Goal: Task Accomplishment & Management: Manage account settings

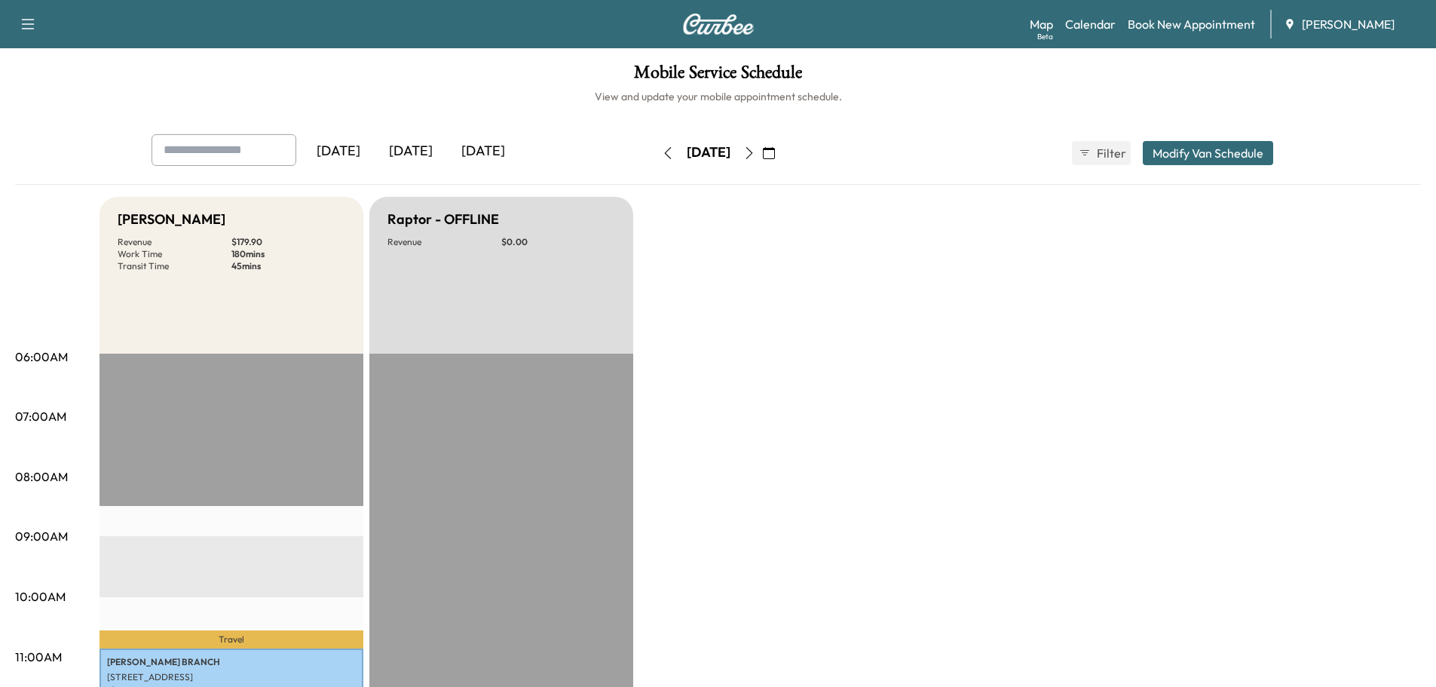
click at [752, 149] on icon "button" at bounding box center [749, 153] width 7 height 12
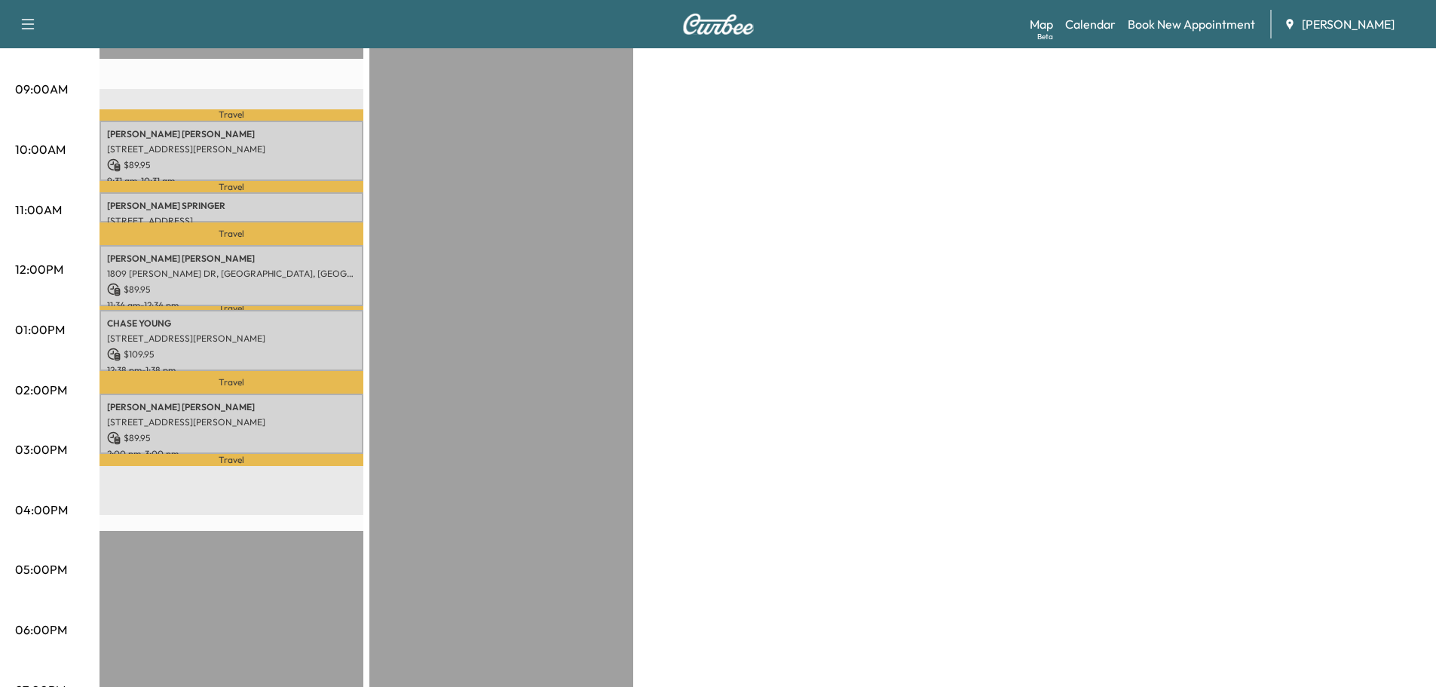
scroll to position [452, 0]
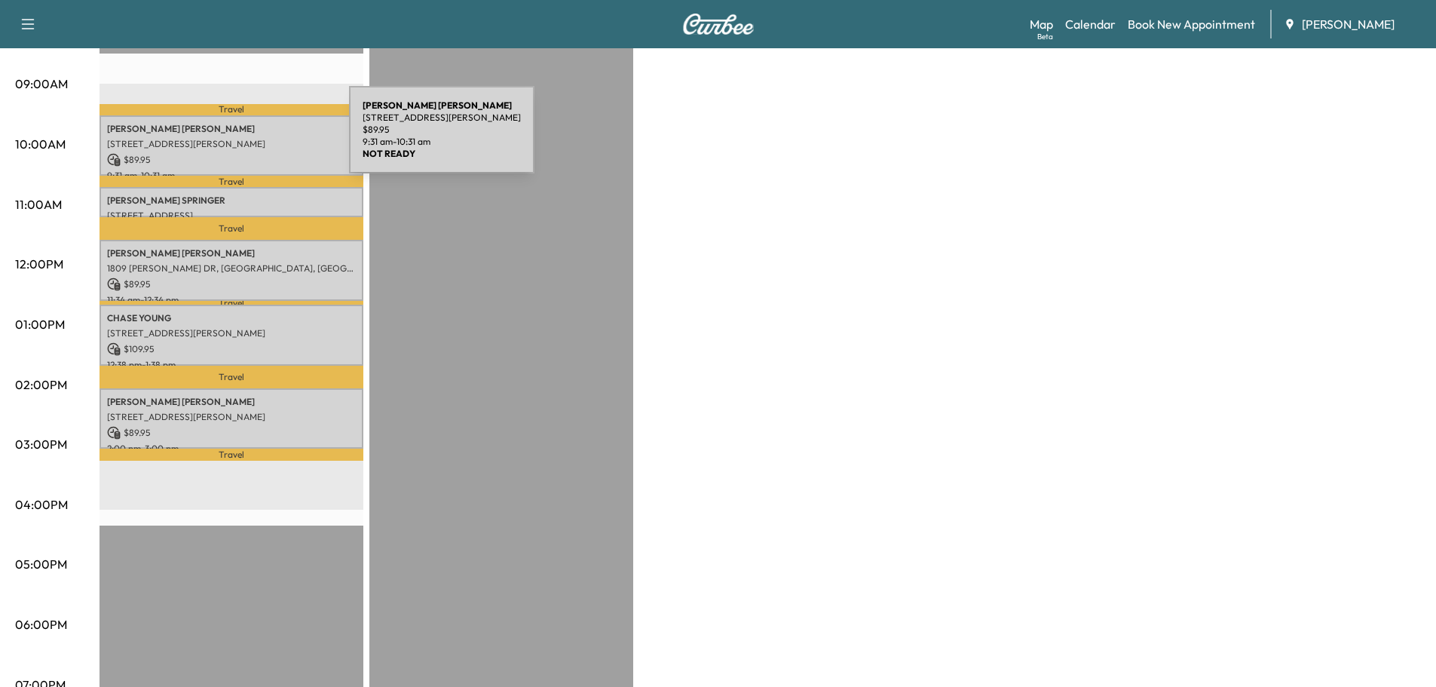
click at [236, 139] on p "[STREET_ADDRESS][PERSON_NAME]" at bounding box center [231, 144] width 249 height 12
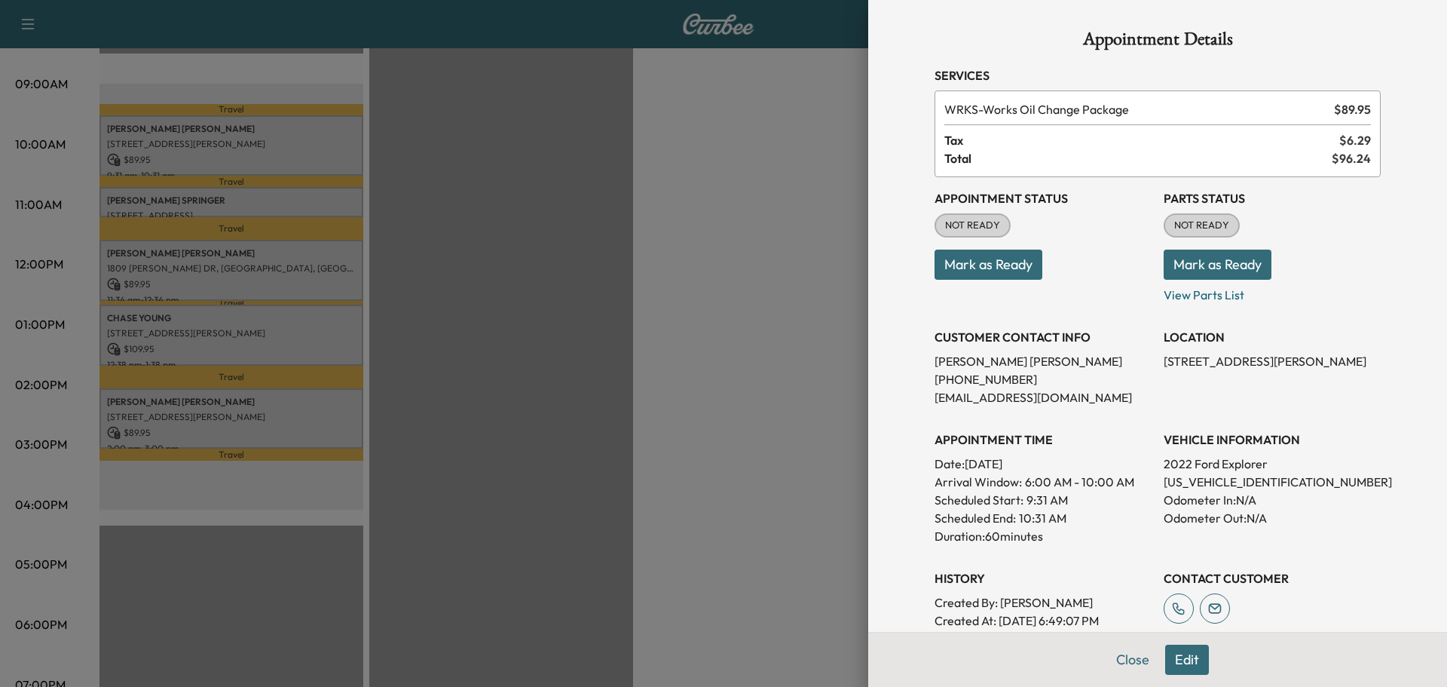
click at [963, 251] on button "Mark as Ready" at bounding box center [989, 265] width 108 height 30
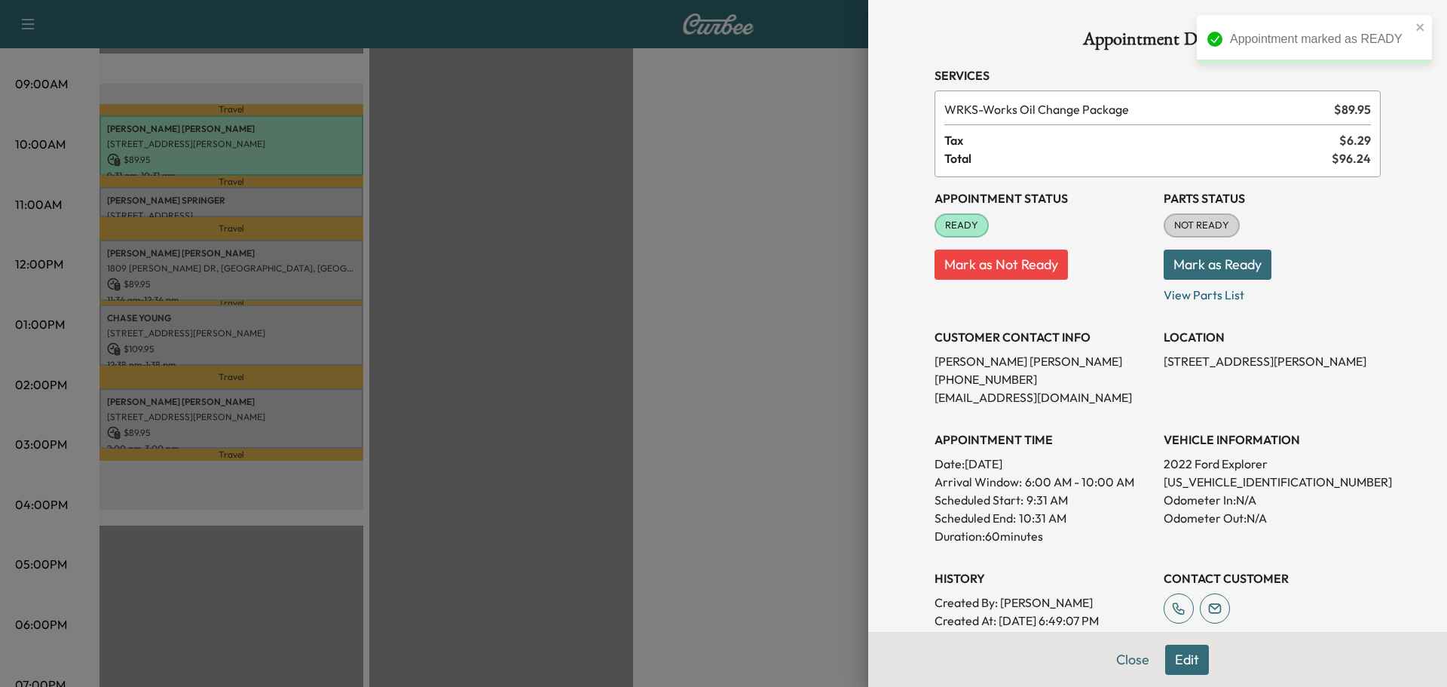
click at [1214, 482] on p "[US_VEHICLE_IDENTIFICATION_NUMBER]" at bounding box center [1272, 482] width 217 height 18
copy p "[US_VEHICLE_IDENTIFICATION_NUMBER]"
click at [480, 348] on div at bounding box center [723, 343] width 1447 height 687
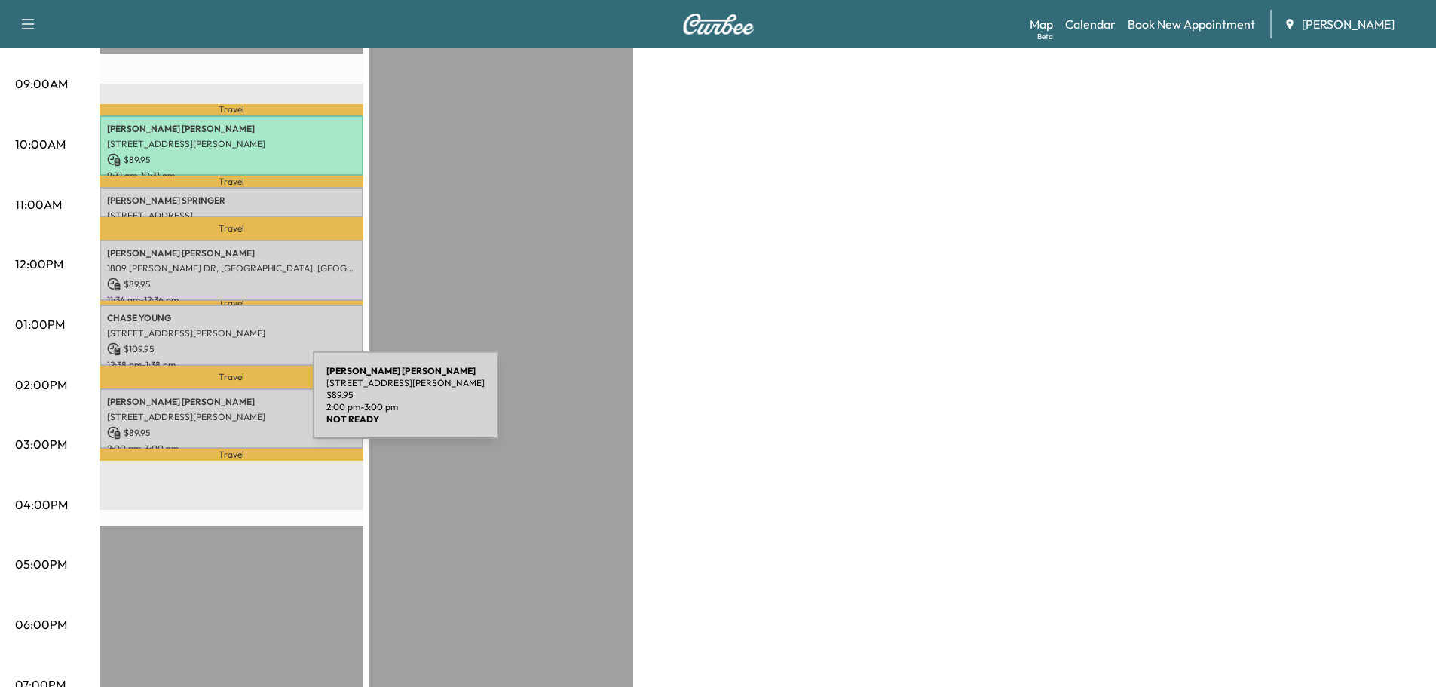
click at [200, 404] on div "[PERSON_NAME] [STREET_ADDRESS][PERSON_NAME] $ 89.95 2:00 pm - 3:00 pm" at bounding box center [232, 418] width 264 height 61
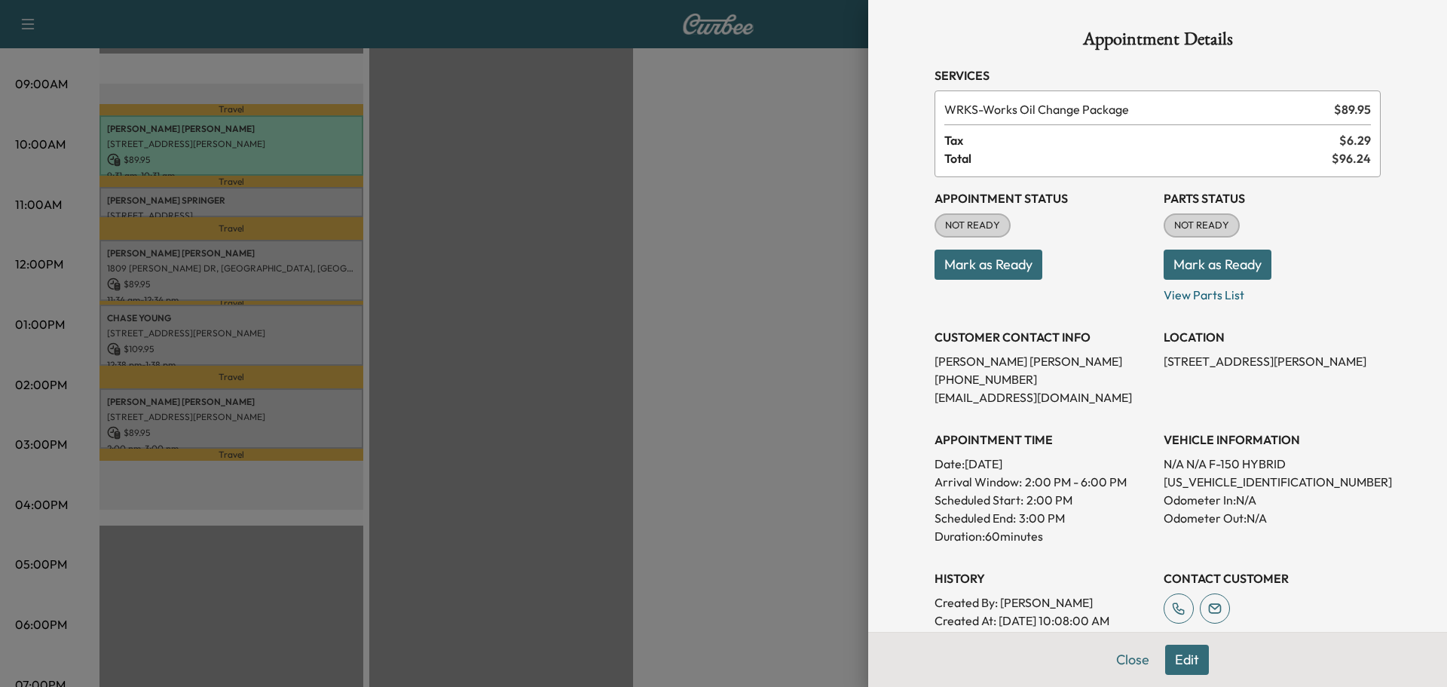
click at [993, 271] on button "Mark as Ready" at bounding box center [989, 265] width 108 height 30
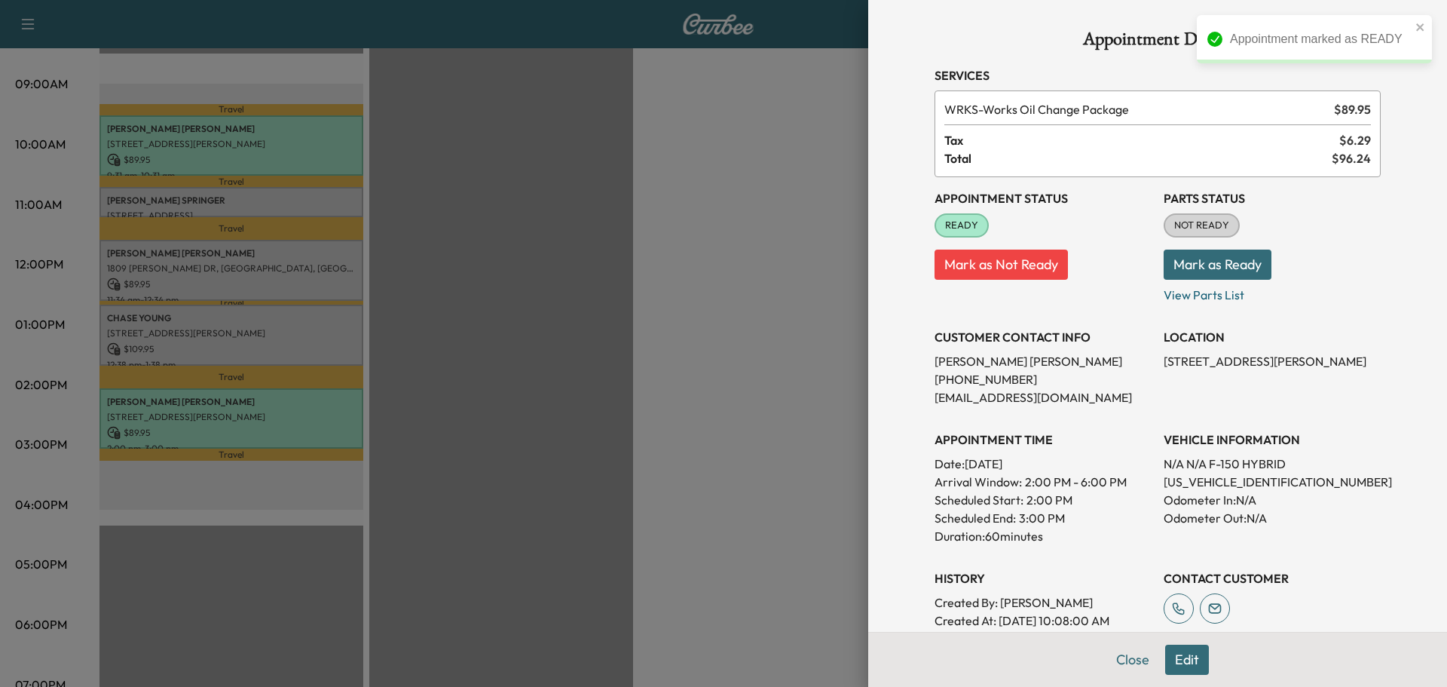
click at [1229, 483] on p "[US_VEHICLE_IDENTIFICATION_NUMBER]" at bounding box center [1272, 482] width 217 height 18
click at [1229, 481] on p "[US_VEHICLE_IDENTIFICATION_NUMBER]" at bounding box center [1272, 482] width 217 height 18
click at [1224, 480] on p "[US_VEHICLE_IDENTIFICATION_NUMBER]" at bounding box center [1272, 482] width 217 height 18
copy p "[US_VEHICLE_IDENTIFICATION_NUMBER]"
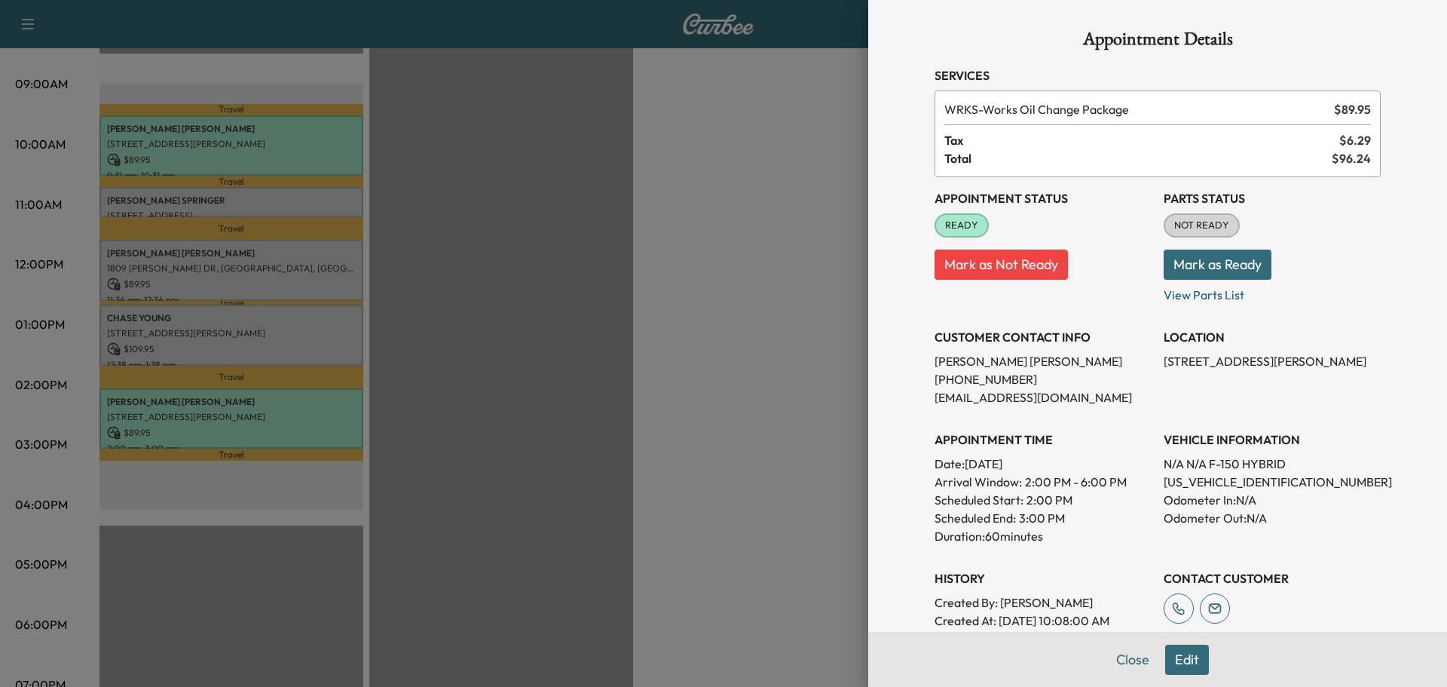
click at [368, 412] on div at bounding box center [723, 343] width 1447 height 687
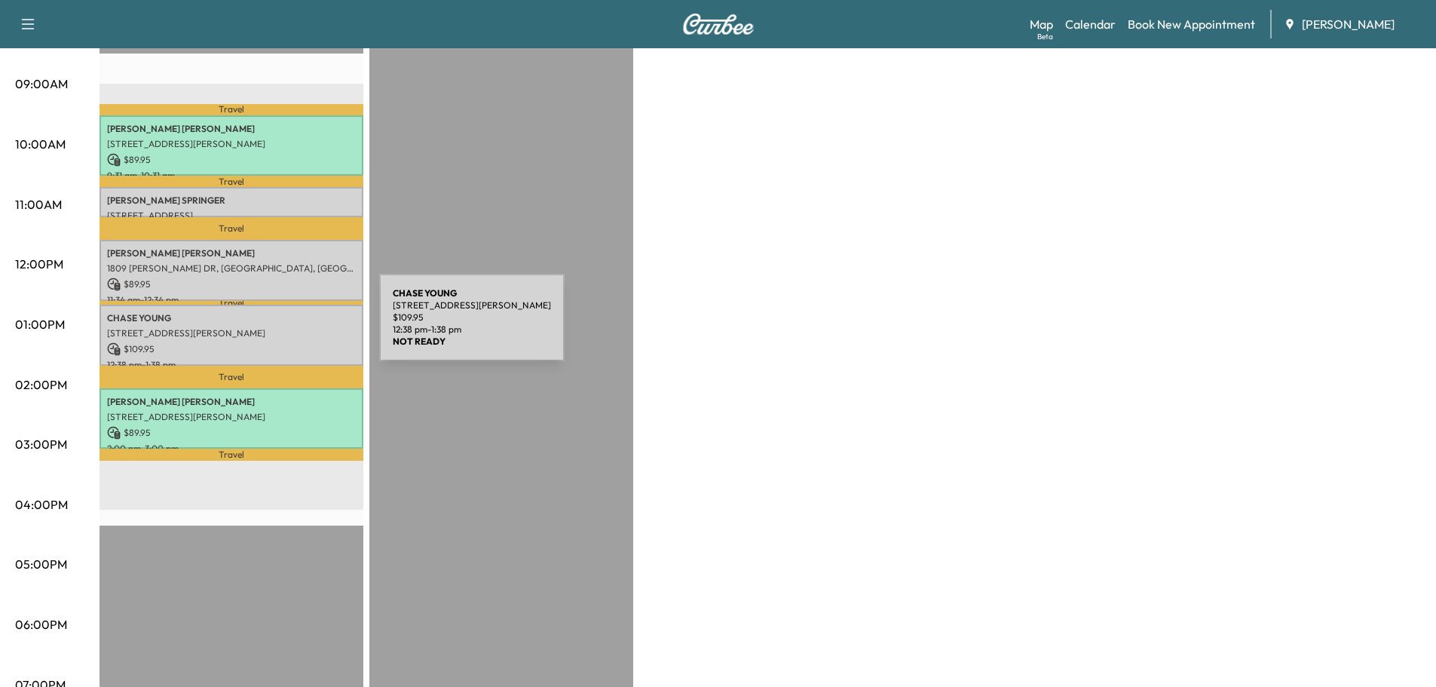
click at [266, 327] on p "[STREET_ADDRESS][PERSON_NAME]" at bounding box center [231, 333] width 249 height 12
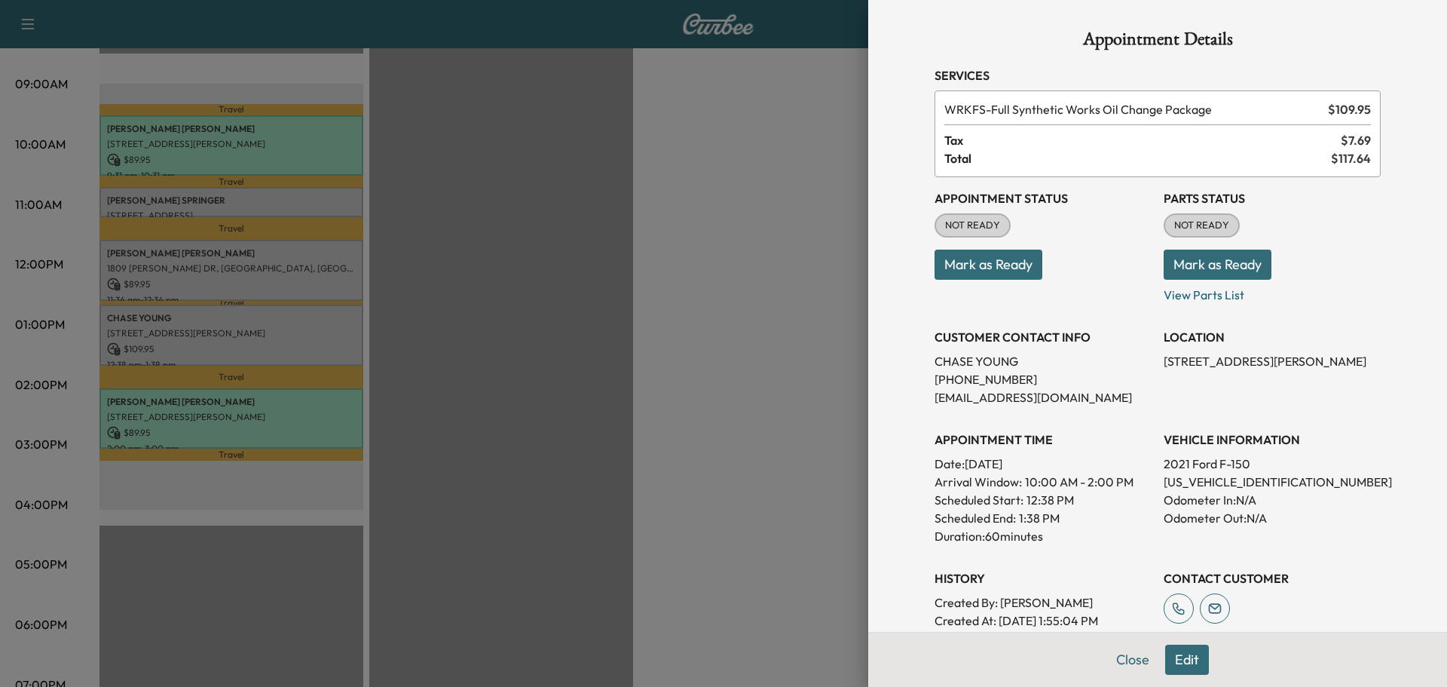
click at [973, 257] on button "Mark as Ready" at bounding box center [989, 265] width 108 height 30
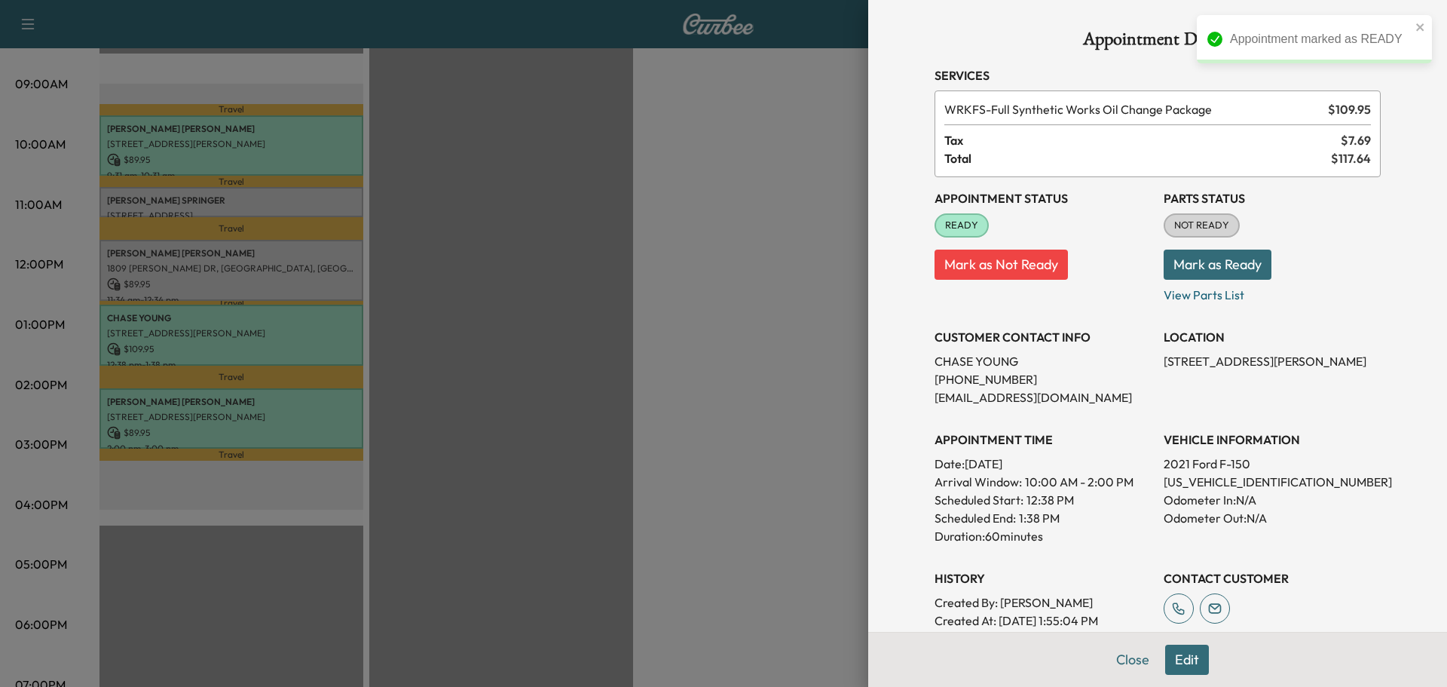
click at [1208, 481] on p "[US_VEHICLE_IDENTIFICATION_NUMBER]" at bounding box center [1272, 482] width 217 height 18
copy p "[US_VEHICLE_IDENTIFICATION_NUMBER]"
click at [722, 451] on div at bounding box center [723, 343] width 1447 height 687
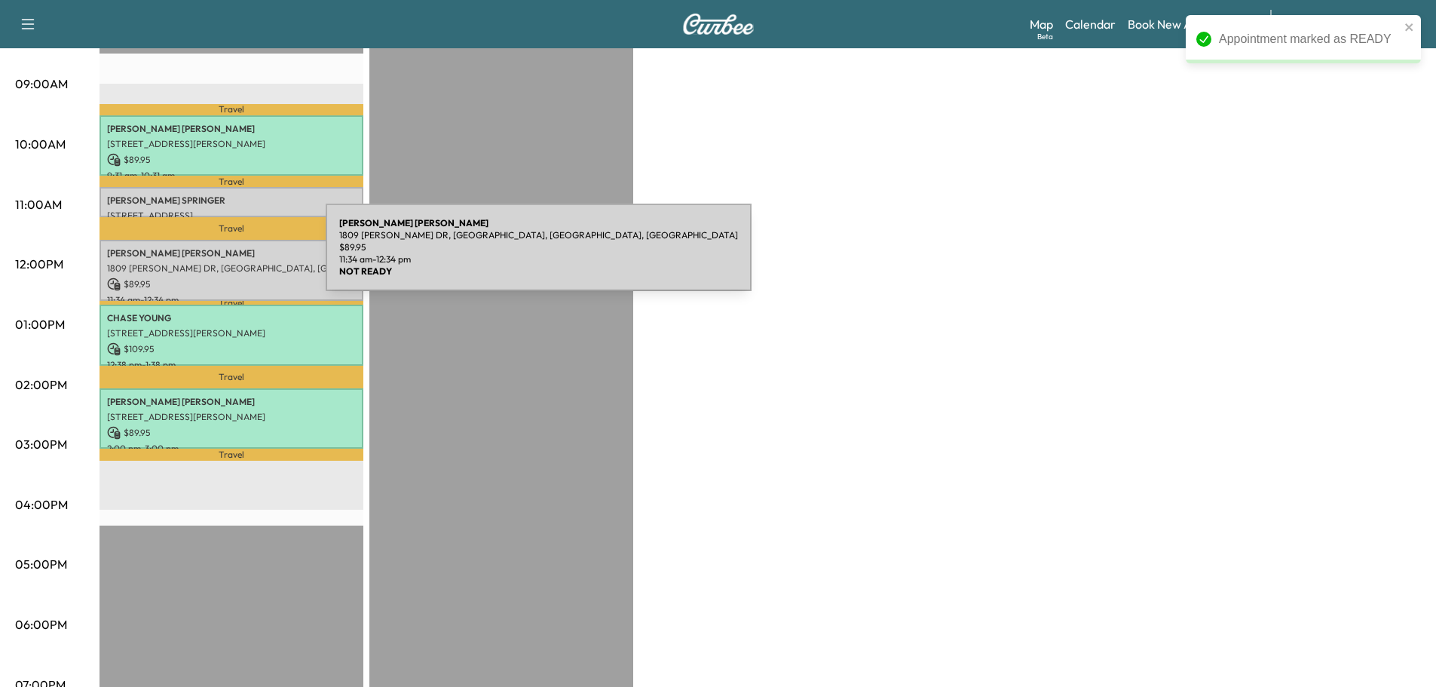
click at [213, 256] on div "[PERSON_NAME] 1809 [PERSON_NAME] DR, [PERSON_NAME], [GEOGRAPHIC_DATA], [GEOGRAP…" at bounding box center [232, 270] width 264 height 61
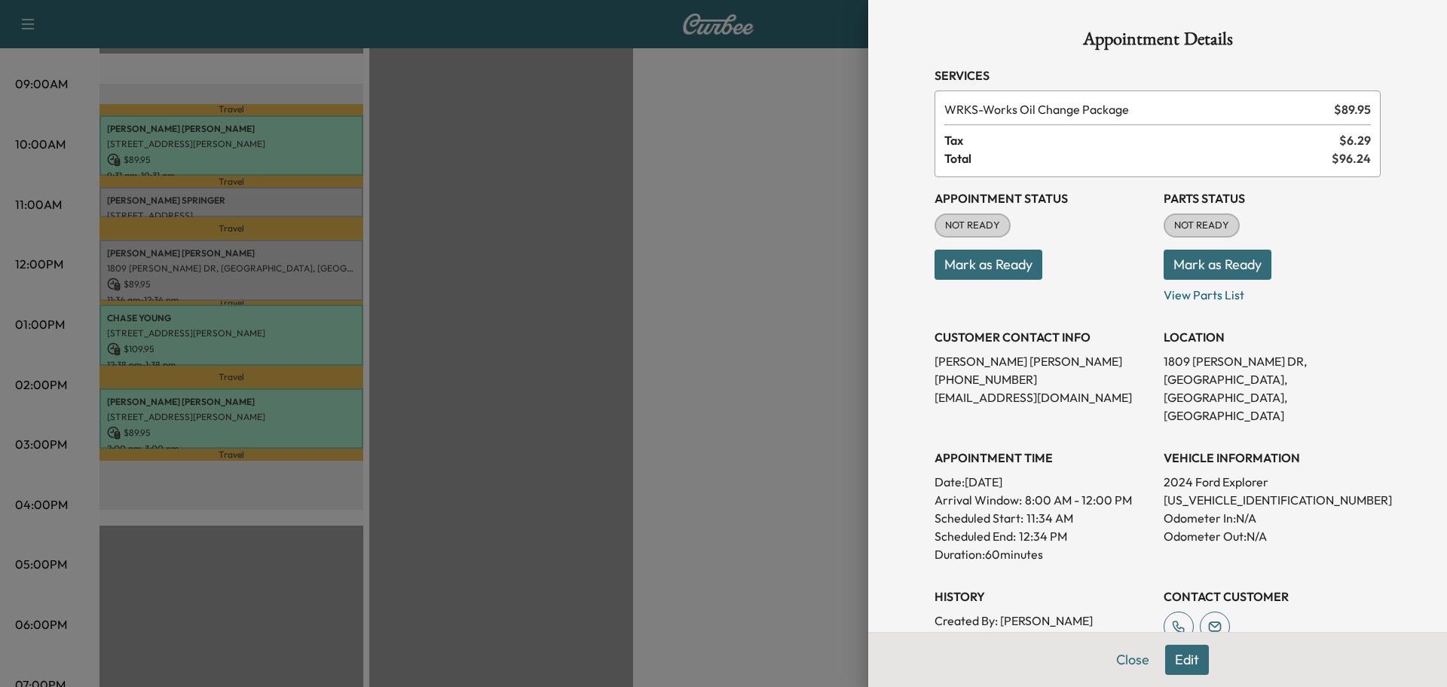
click at [561, 360] on div at bounding box center [723, 343] width 1447 height 687
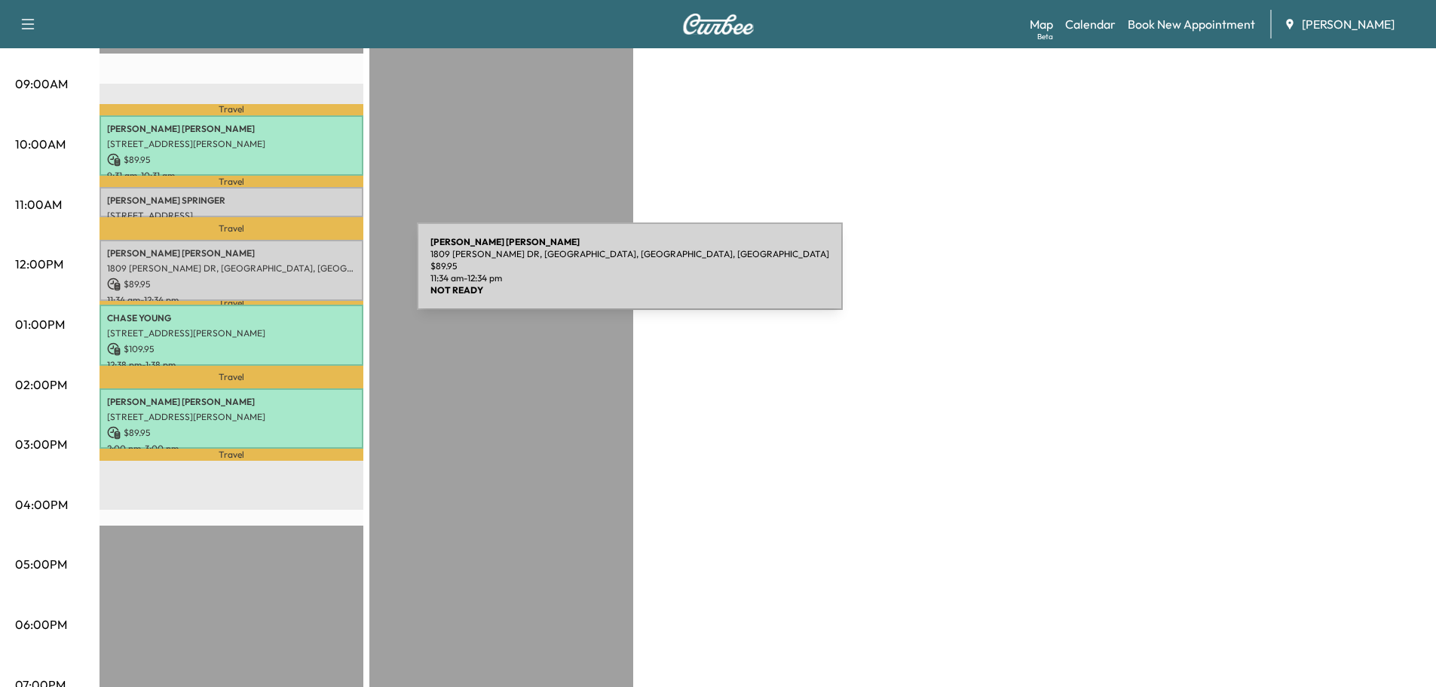
click at [295, 266] on p "1809 [PERSON_NAME] DR, [GEOGRAPHIC_DATA], [GEOGRAPHIC_DATA], [GEOGRAPHIC_DATA]" at bounding box center [231, 268] width 249 height 12
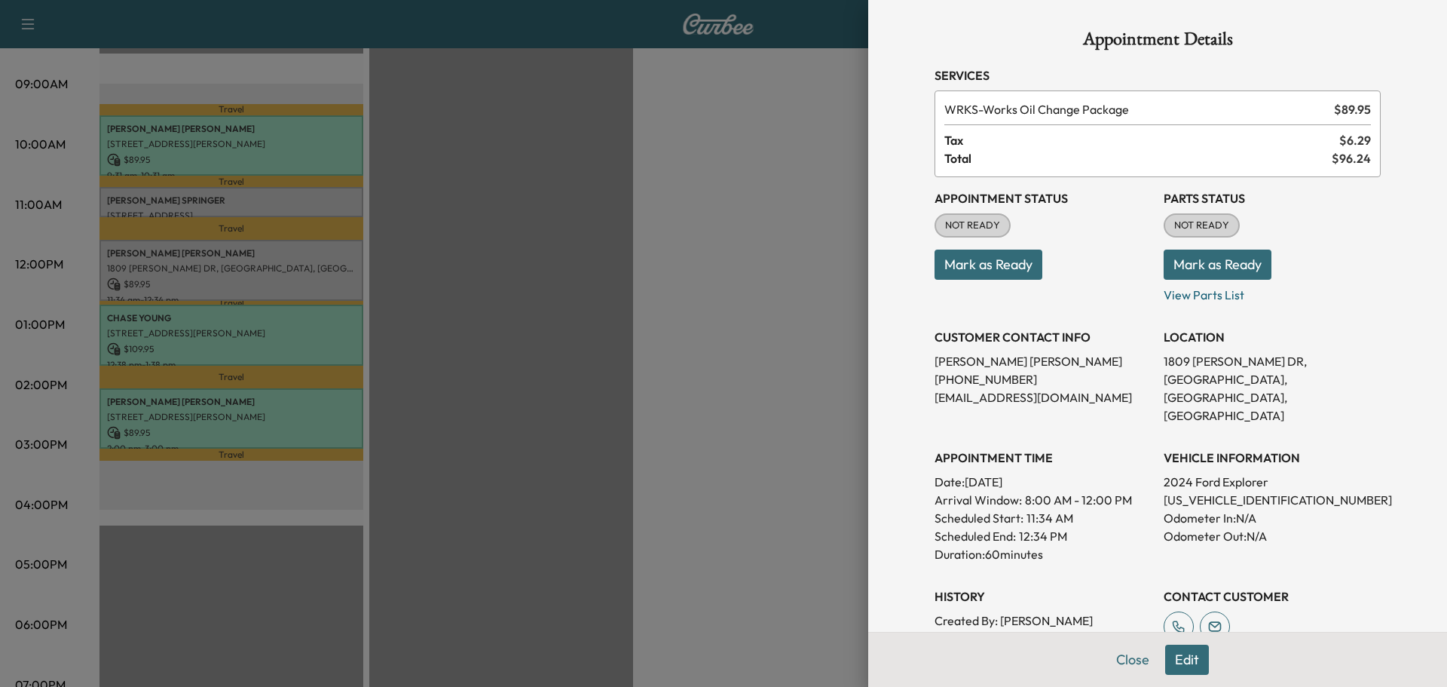
click at [1008, 265] on button "Mark as Ready" at bounding box center [989, 265] width 108 height 30
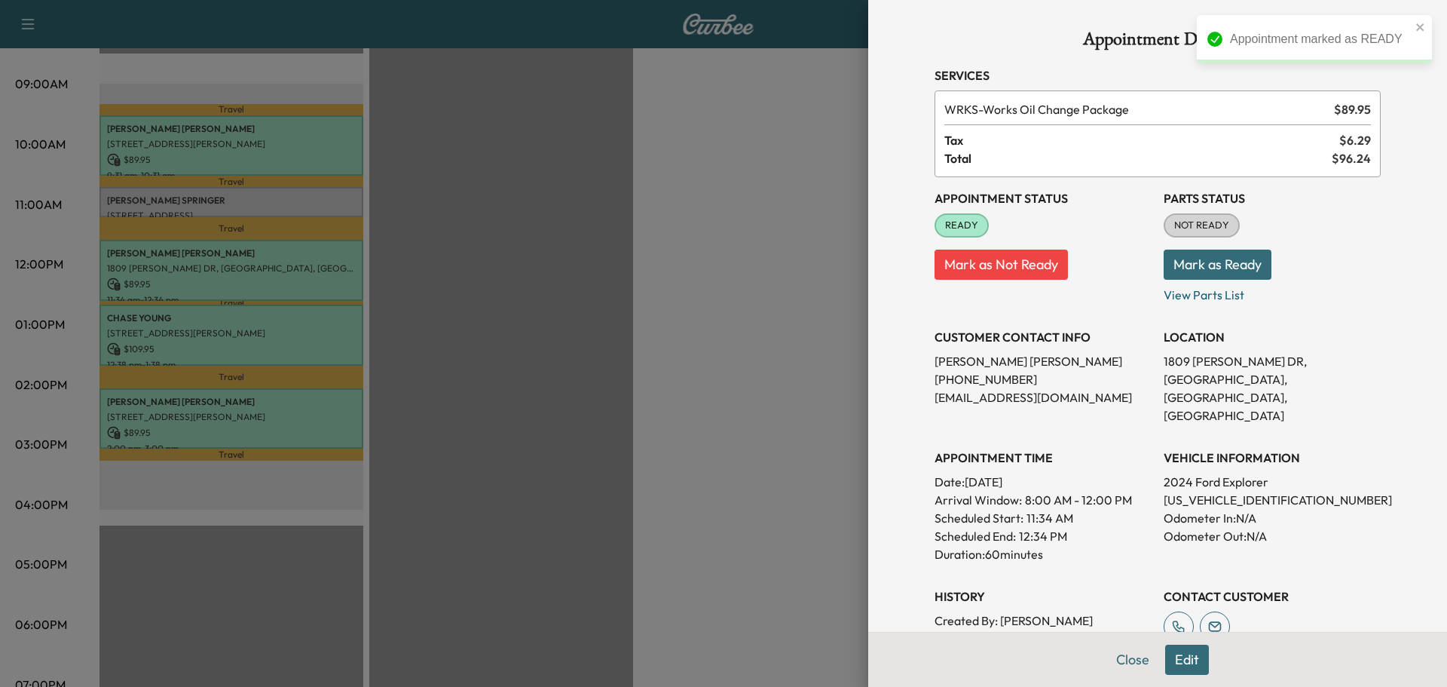
click at [1178, 491] on p "[US_VEHICLE_IDENTIFICATION_NUMBER]" at bounding box center [1272, 500] width 217 height 18
click at [1176, 491] on p "[US_VEHICLE_IDENTIFICATION_NUMBER]" at bounding box center [1272, 500] width 217 height 18
copy p "[US_VEHICLE_IDENTIFICATION_NUMBER]"
click at [320, 210] on div at bounding box center [723, 343] width 1447 height 687
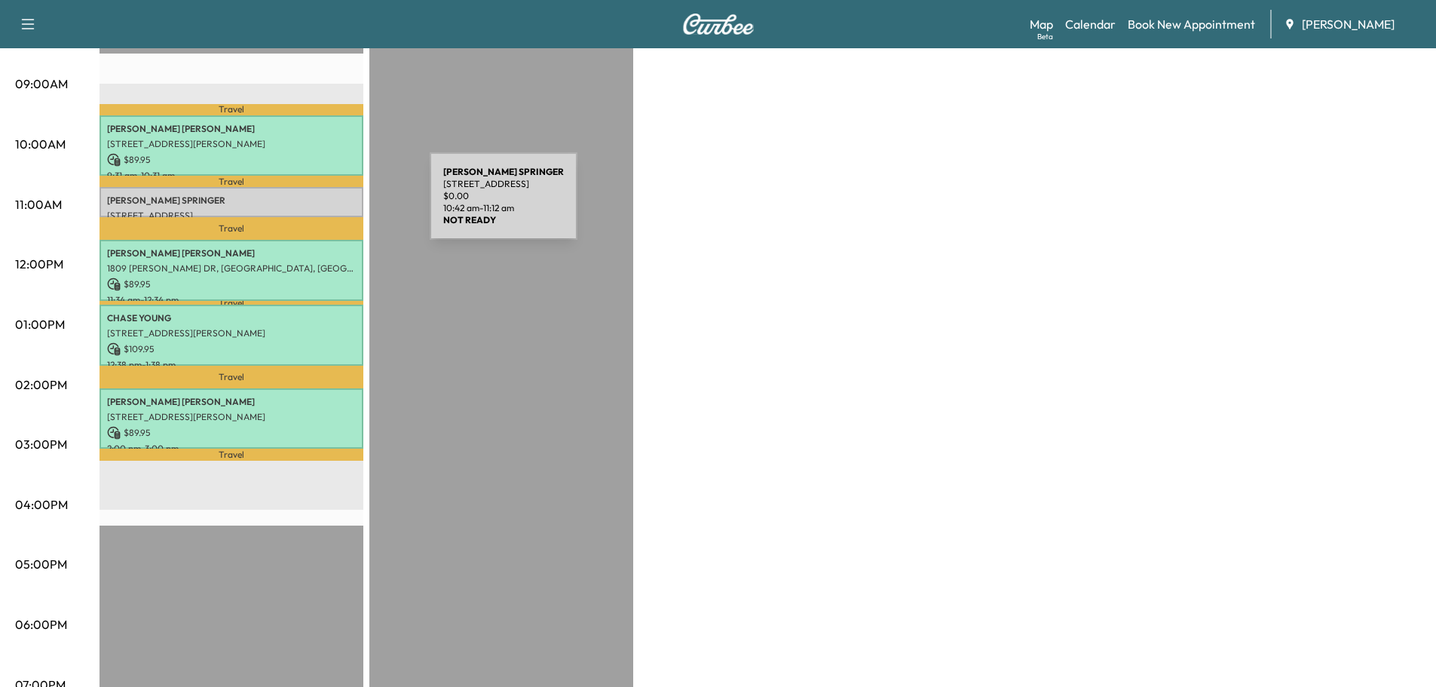
click at [317, 205] on div "[PERSON_NAME] [STREET_ADDRESS][PERSON_NAME] $ 0.00 10:42 am - 11:12 am" at bounding box center [232, 202] width 264 height 30
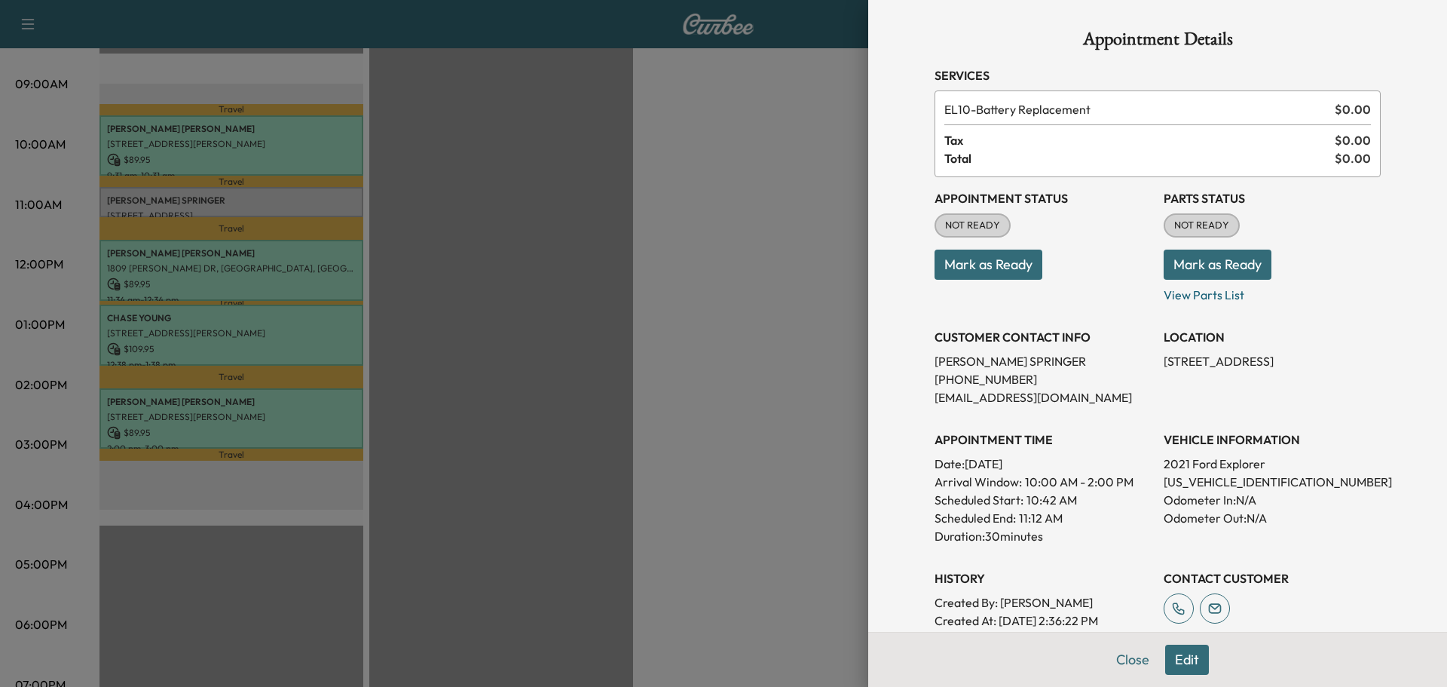
click at [1003, 273] on button "Mark as Ready" at bounding box center [989, 265] width 108 height 30
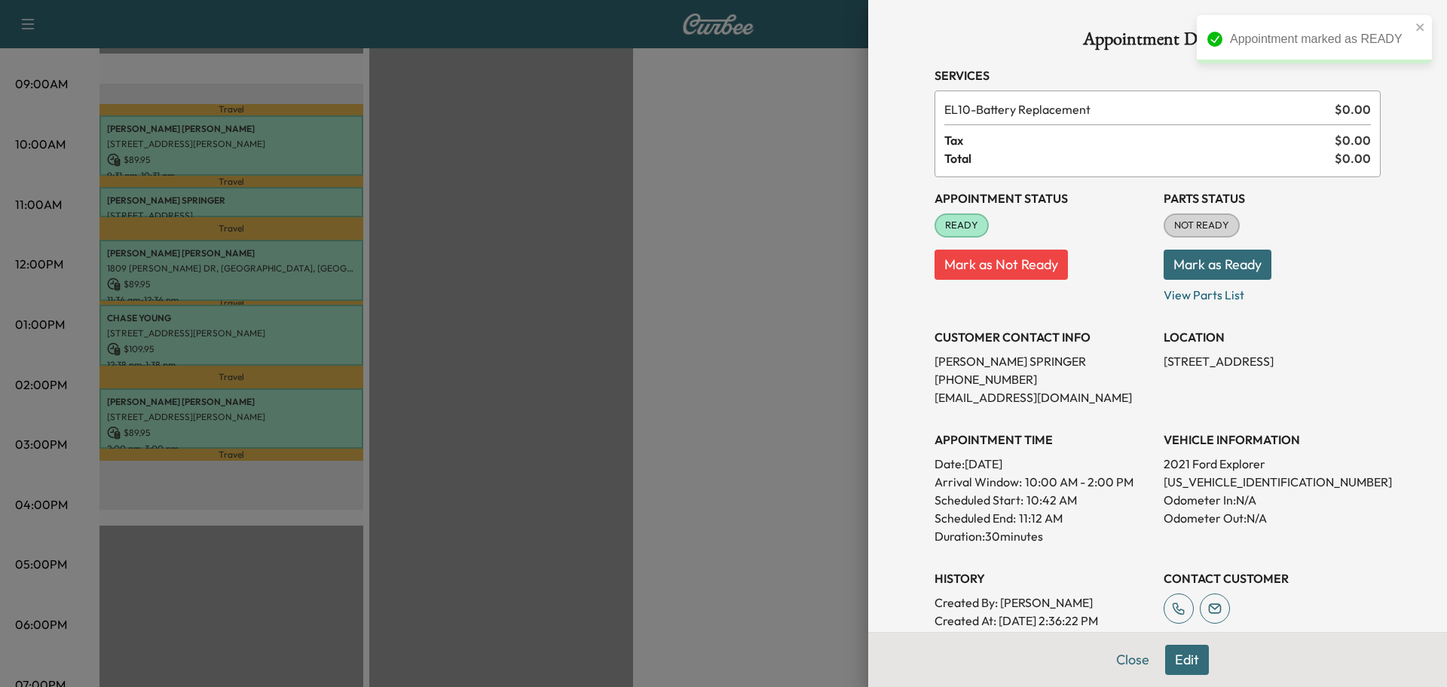
click at [1262, 484] on p "[US_VEHICLE_IDENTIFICATION_NUMBER]" at bounding box center [1272, 482] width 217 height 18
copy p "[US_VEHICLE_IDENTIFICATION_NUMBER]"
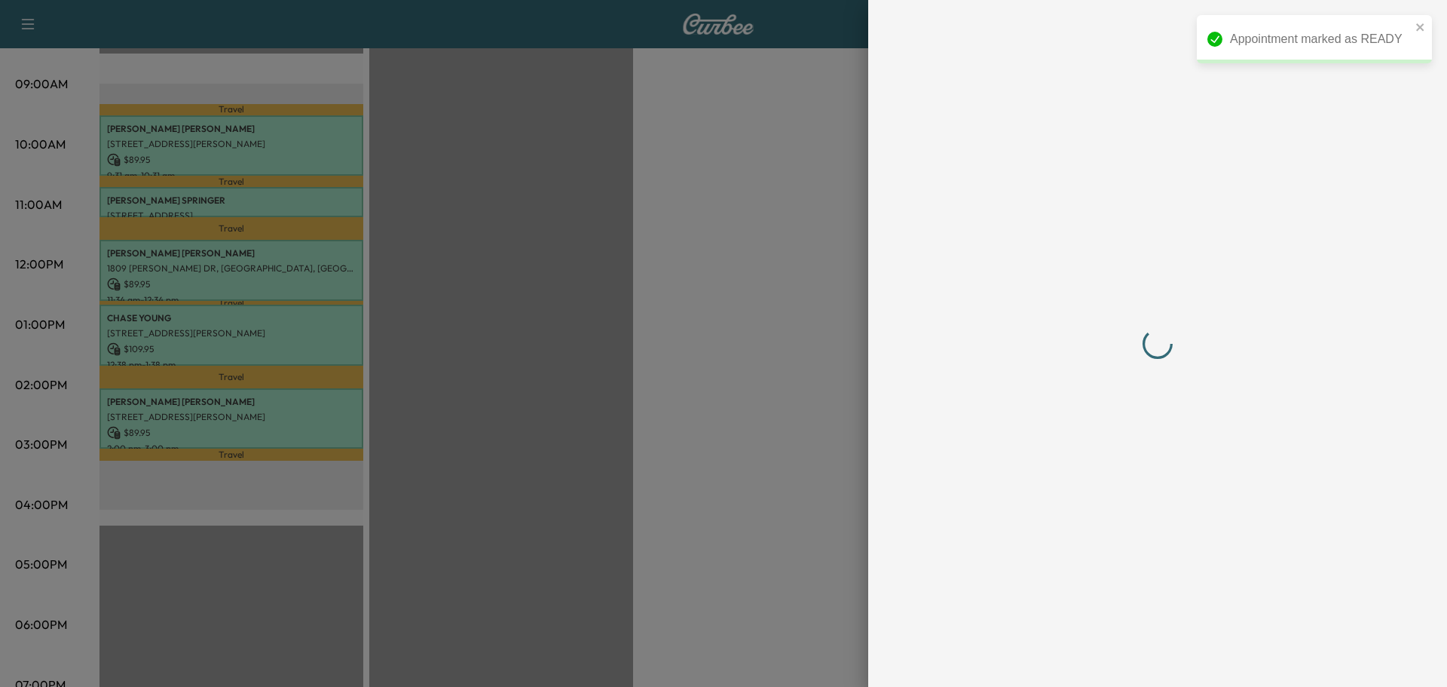
click at [793, 470] on div at bounding box center [723, 343] width 1447 height 687
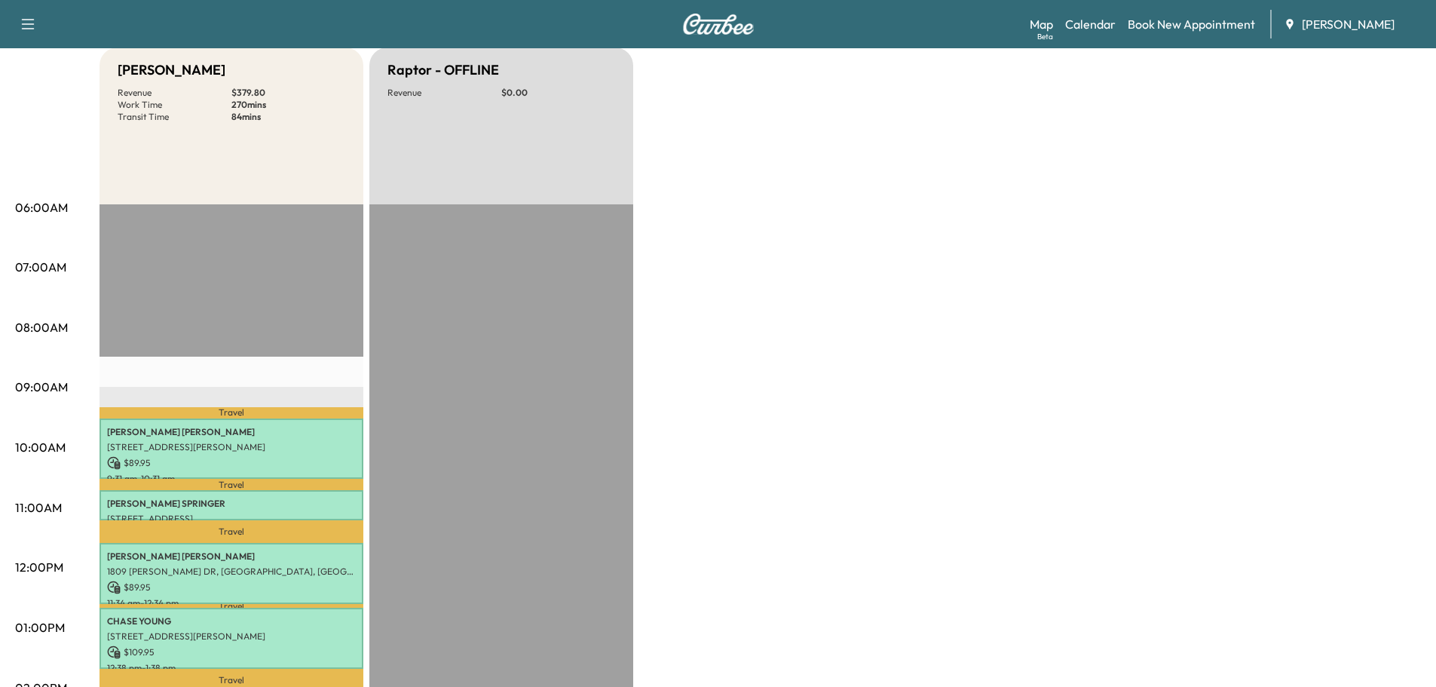
scroll to position [0, 0]
